Goal: Task Accomplishment & Management: Manage account settings

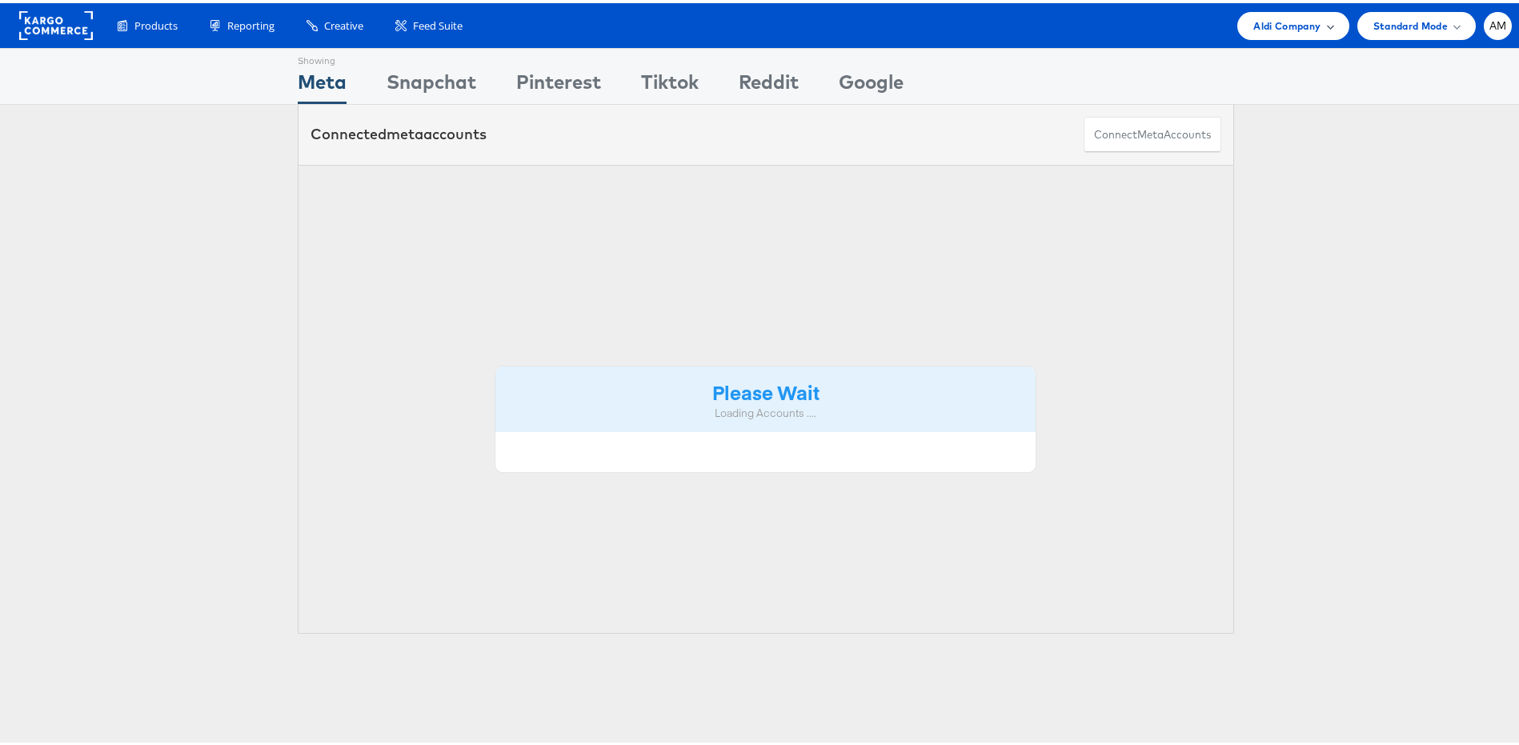
click at [1253, 20] on span "Aldi Company" at bounding box center [1286, 22] width 67 height 17
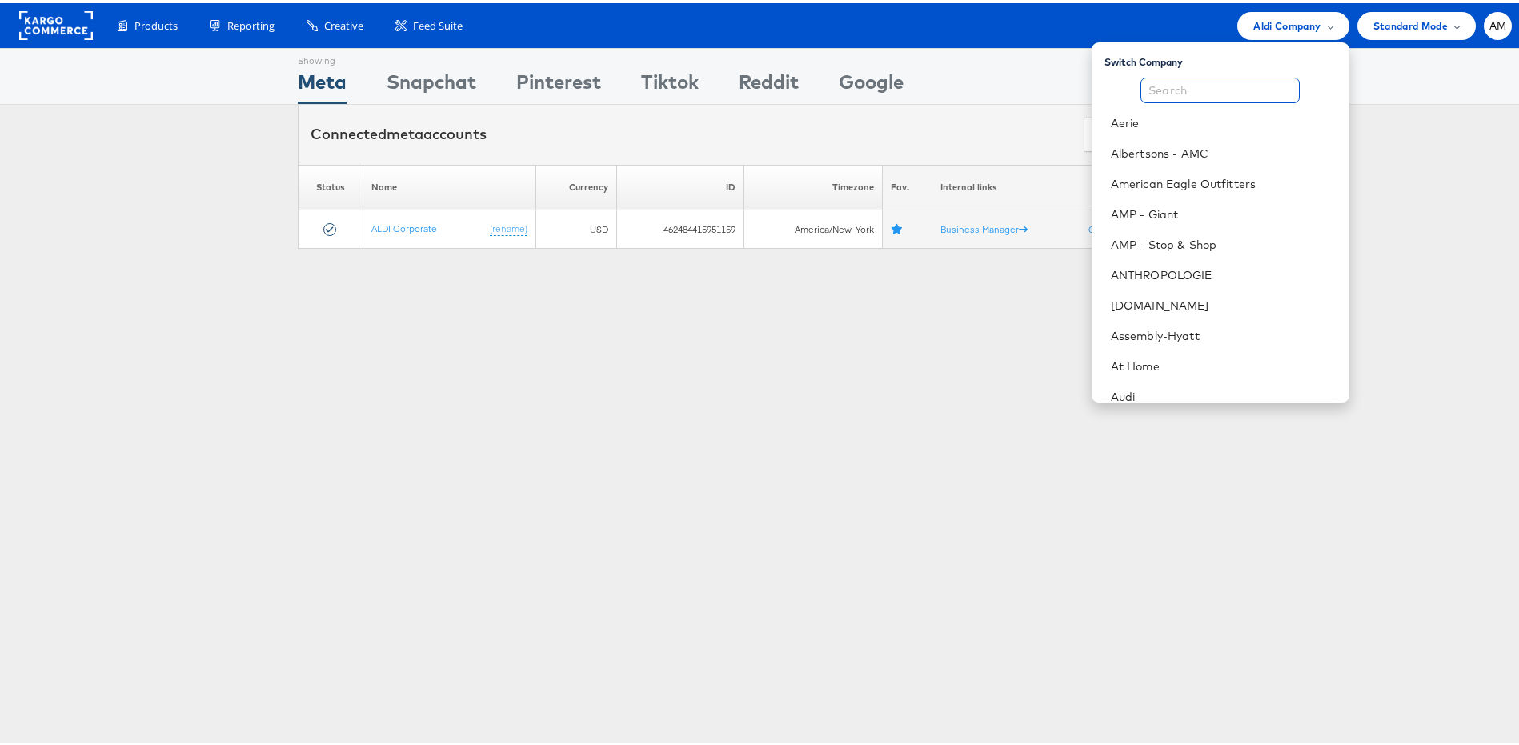
click at [1211, 94] on input "text" at bounding box center [1219, 87] width 159 height 26
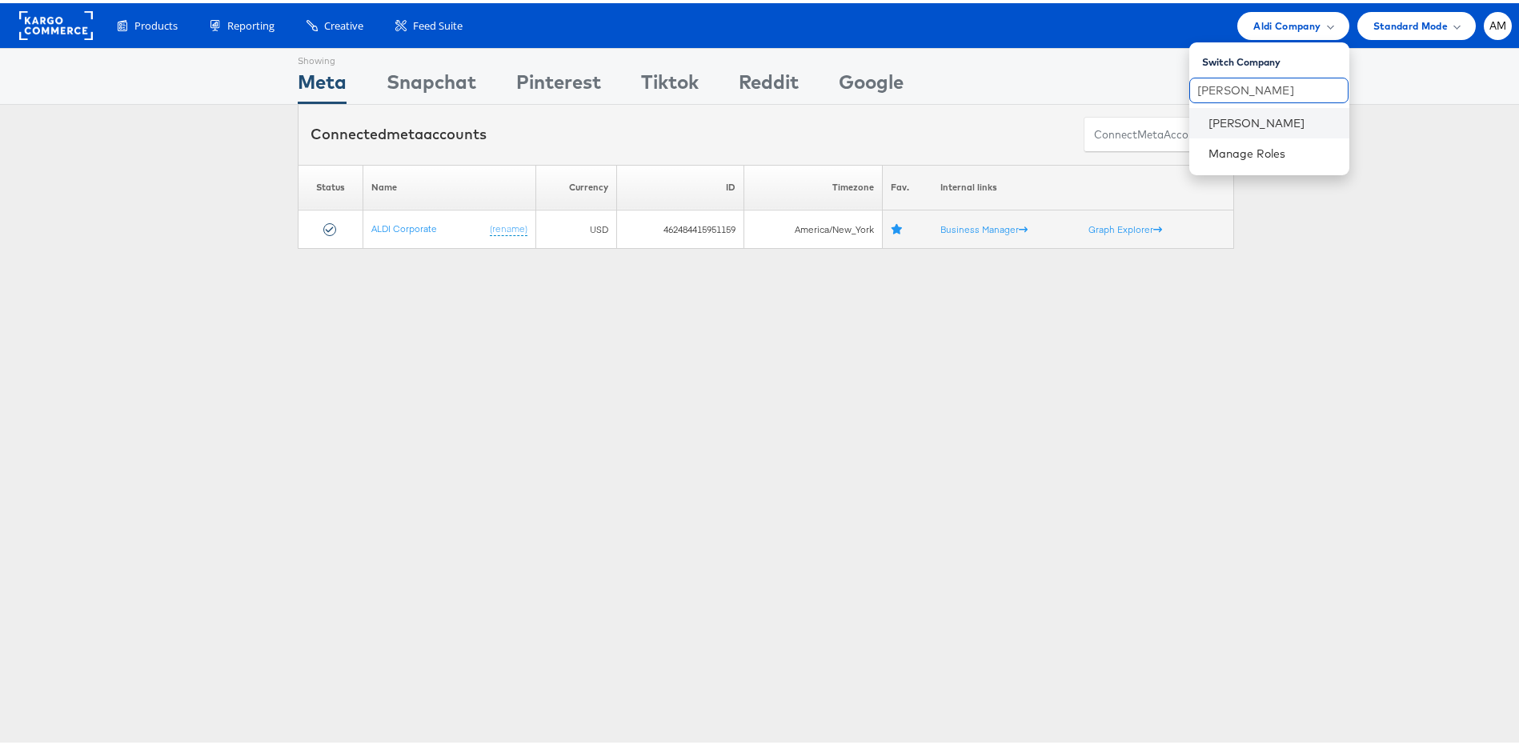
type input "[PERSON_NAME]"
click at [1245, 129] on li "[PERSON_NAME]" at bounding box center [1269, 120] width 160 height 30
click at [1237, 118] on link "[PERSON_NAME]" at bounding box center [1272, 120] width 128 height 16
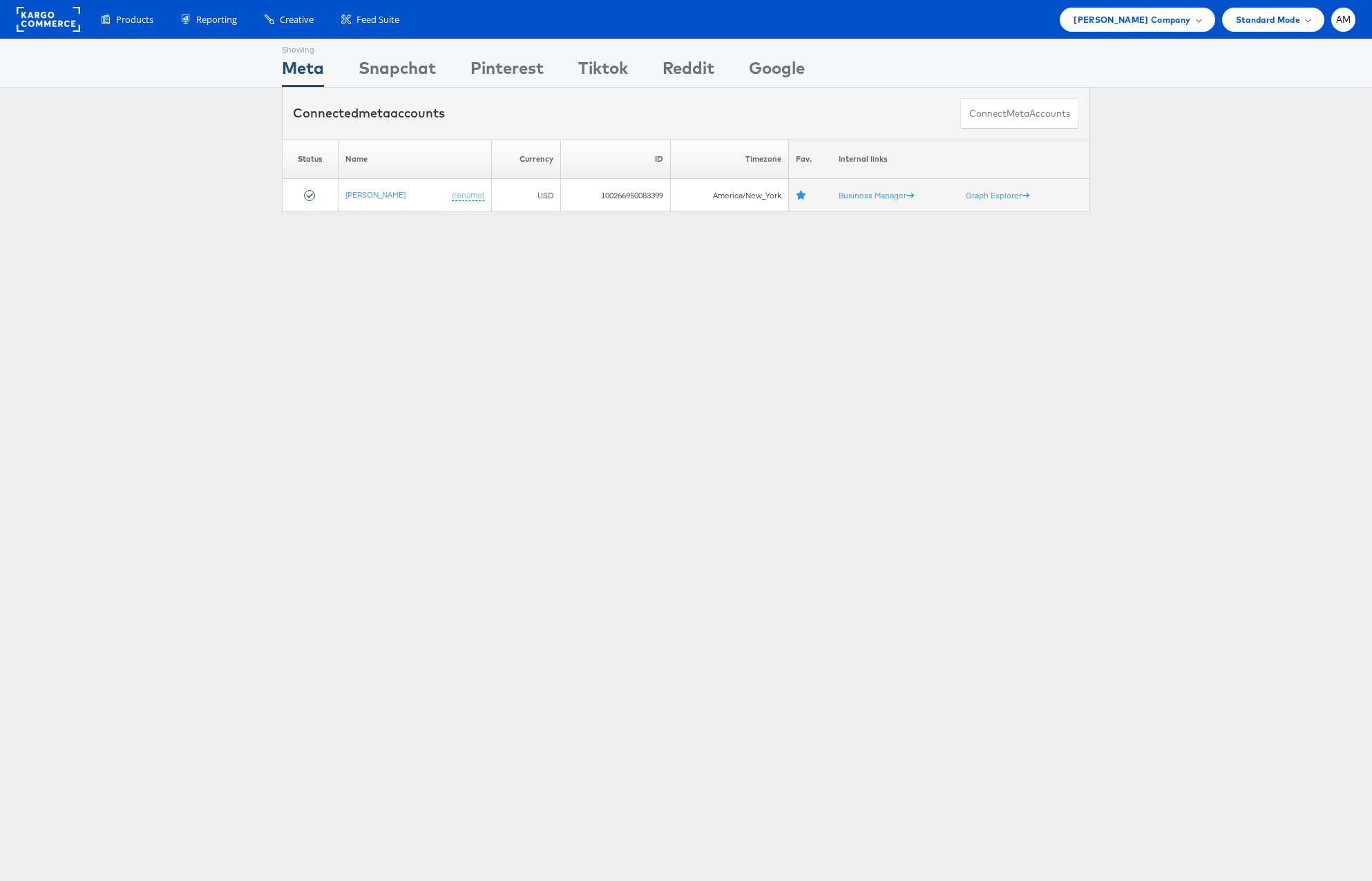
click at [554, 64] on div "Showing Meta Showing Snapchat Showing Pinterest Showing Tiktok Showing Reddit S…" at bounding box center [686, 63] width 808 height 48
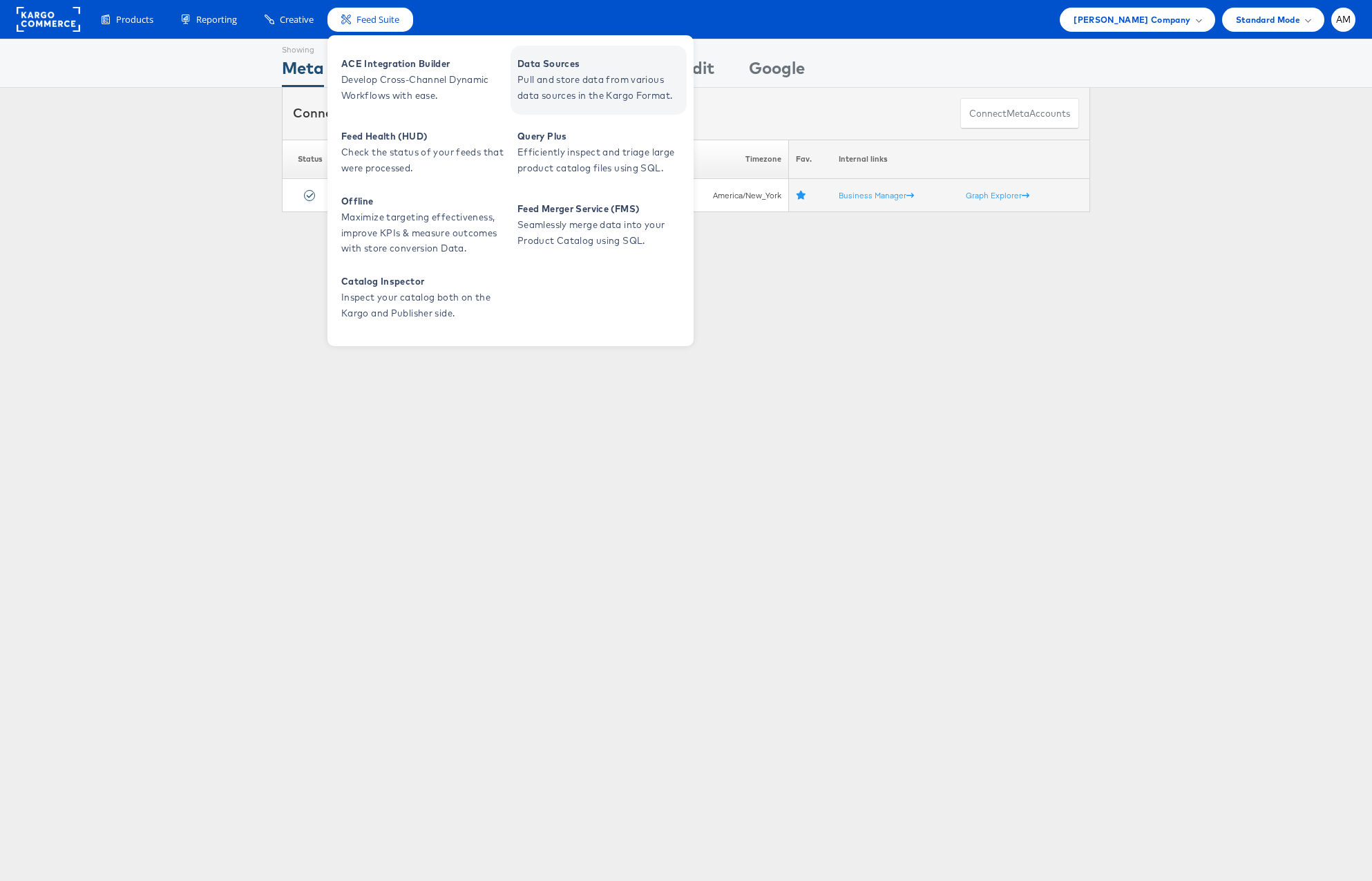
click at [544, 72] on span "Pull and store data from various data sources in the Kargo Format." at bounding box center [600, 87] width 166 height 32
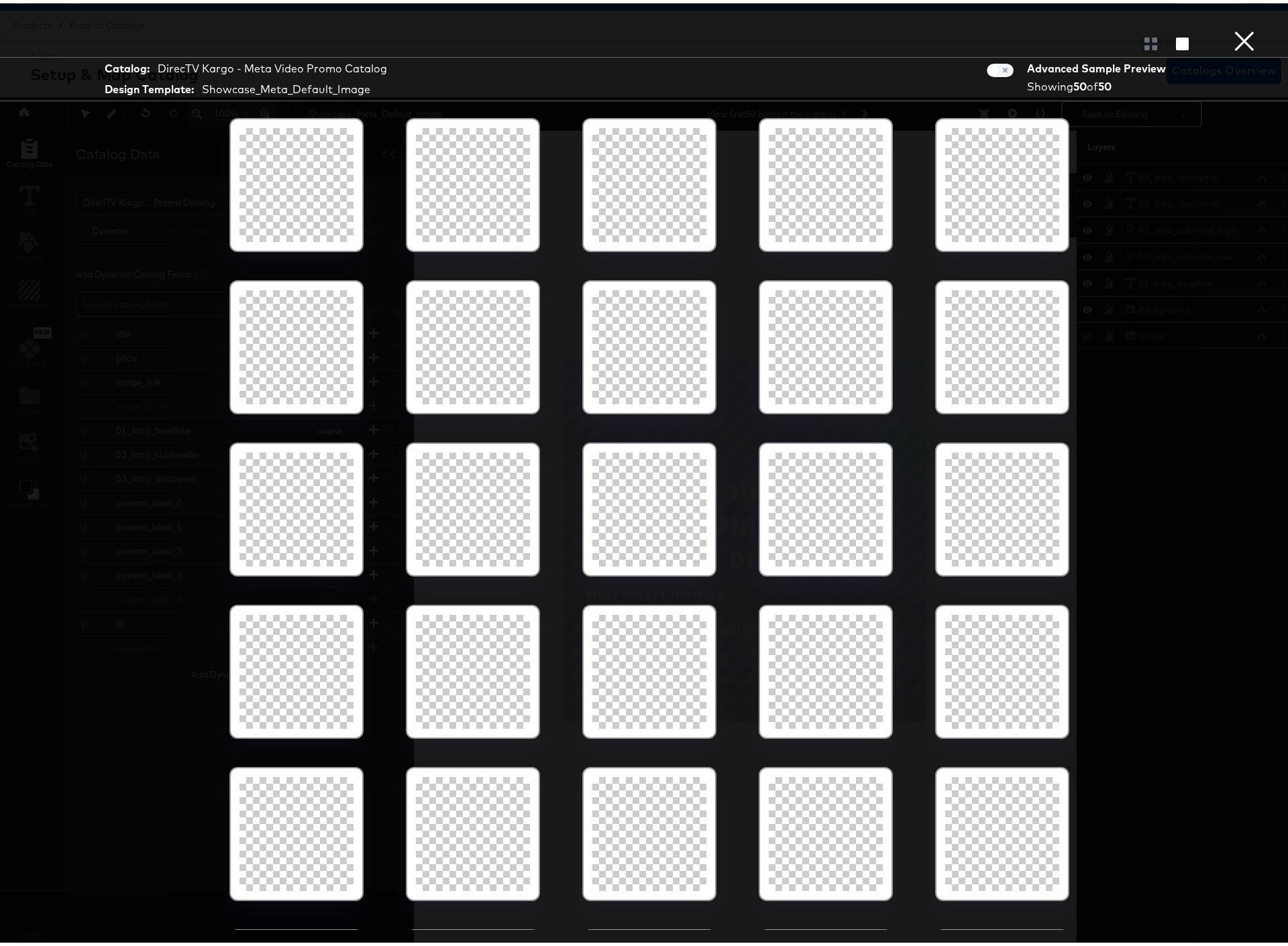
scroll to position [793, 0]
